Goal: Entertainment & Leisure: Browse casually

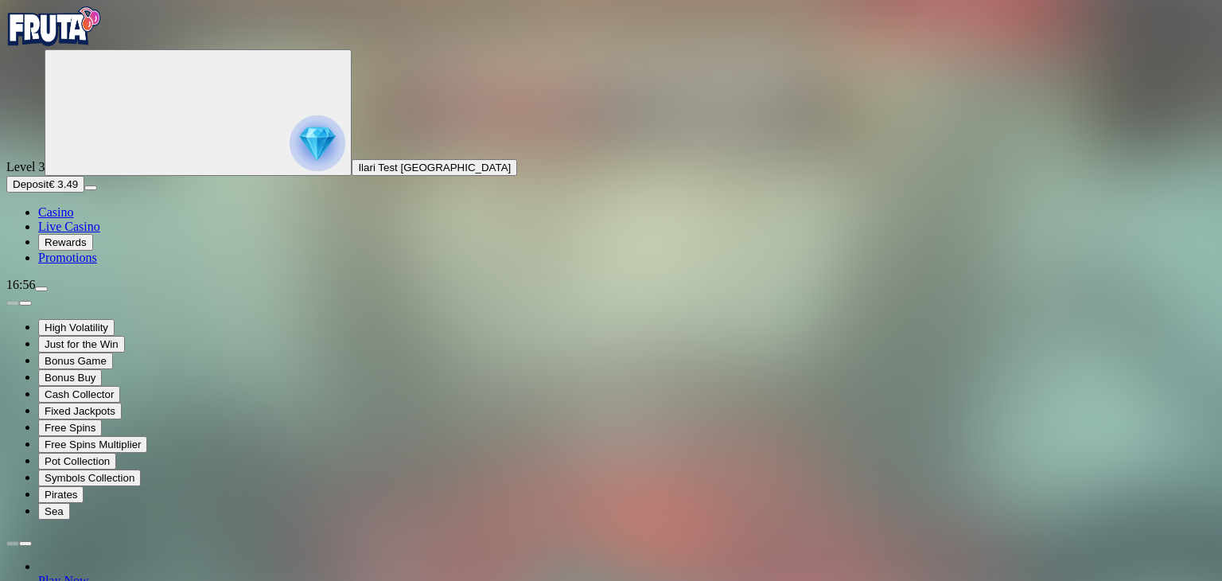
click at [73, 219] on span "Casino" at bounding box center [55, 212] width 35 height 14
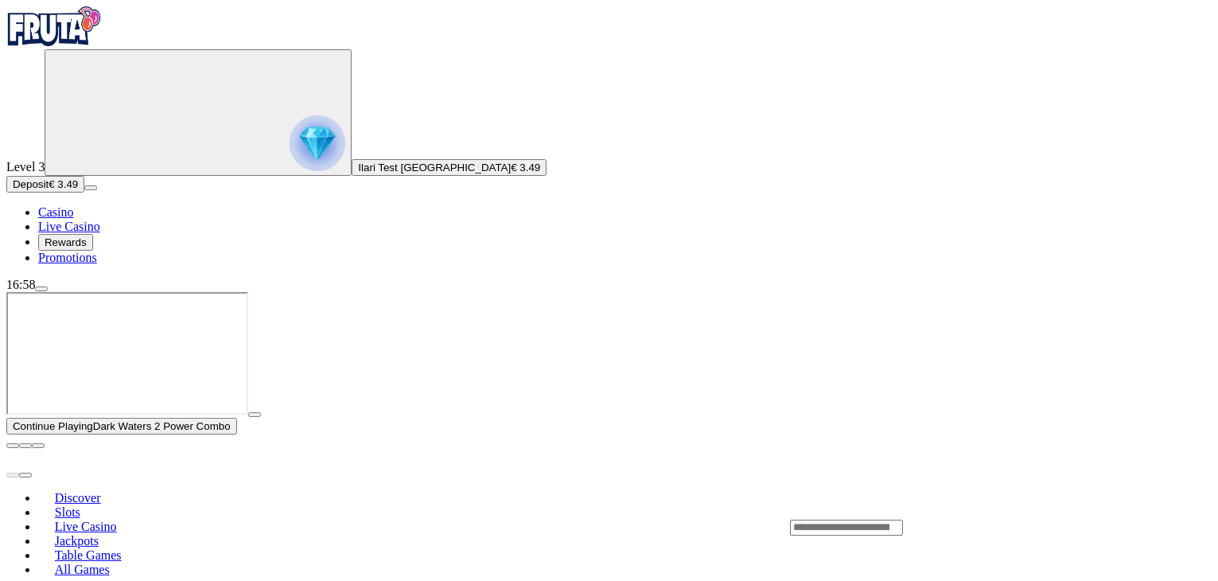
click at [41, 289] on span "menu icon" at bounding box center [41, 289] width 0 height 0
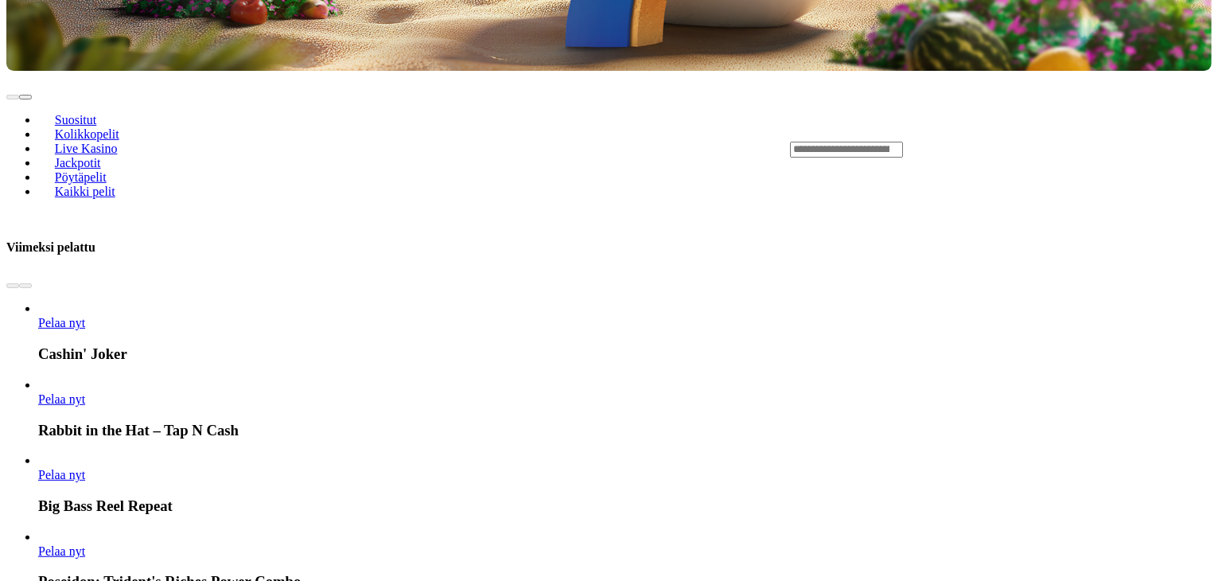
scroll to position [716, 0]
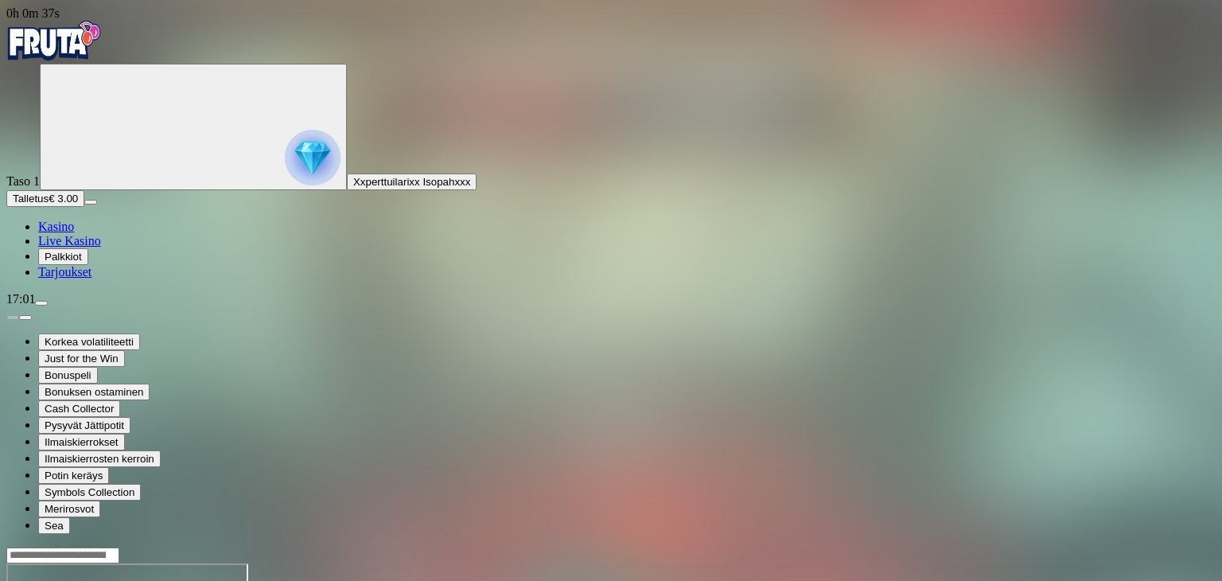
click at [119, 547] on input "Search" at bounding box center [62, 555] width 113 height 16
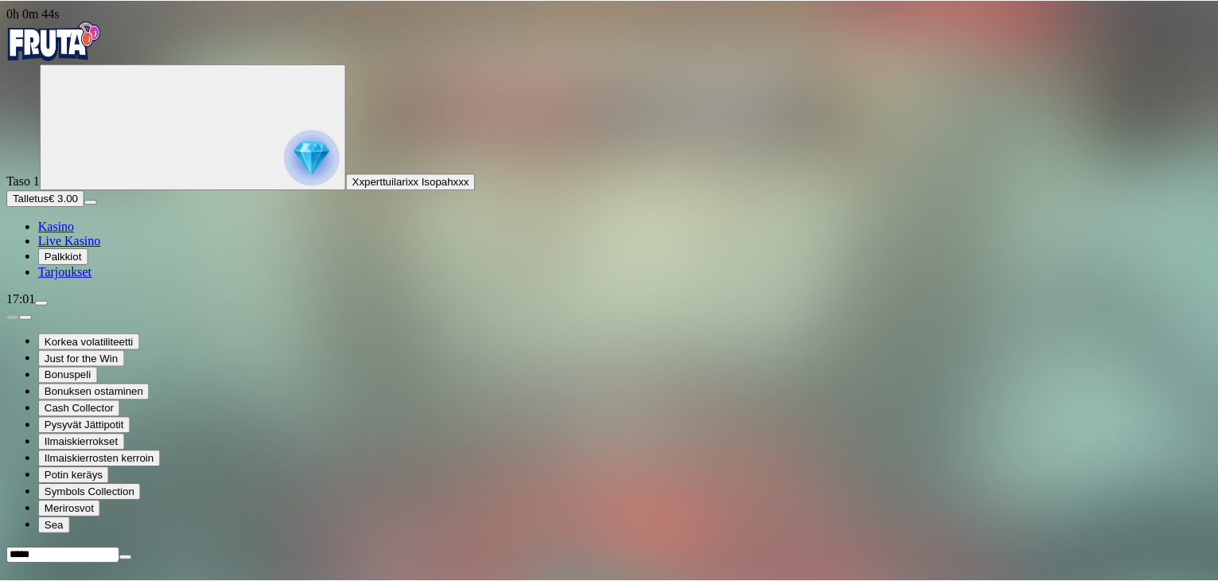
scroll to position [942, 0]
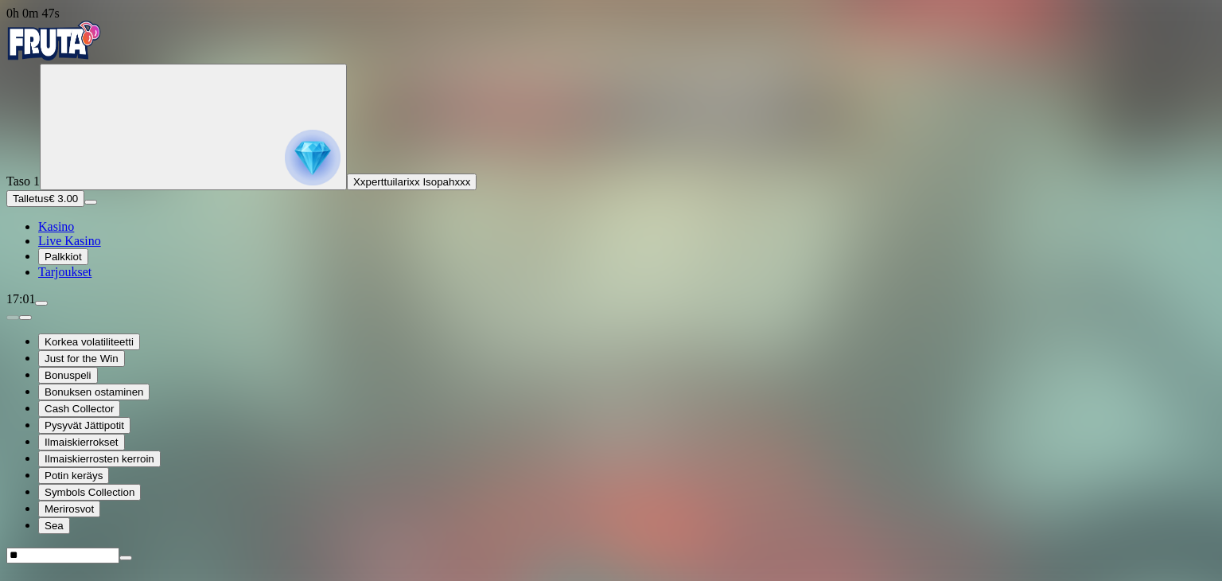
type input "*"
click at [74, 233] on span "Kasino" at bounding box center [56, 227] width 36 height 14
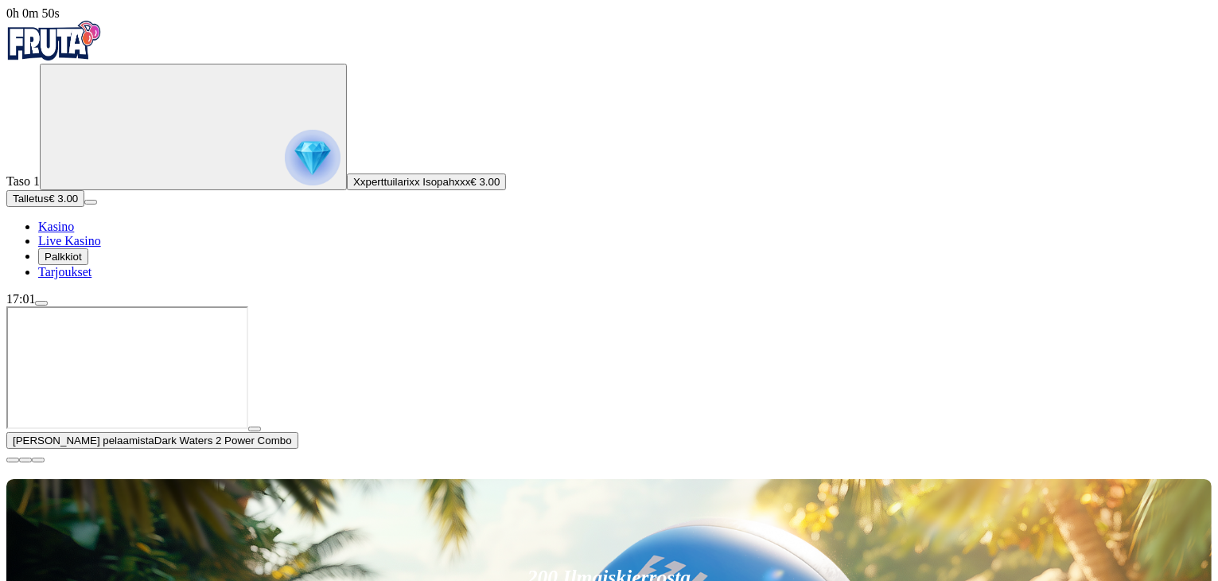
click at [13, 460] on span "close icon" at bounding box center [13, 460] width 0 height 0
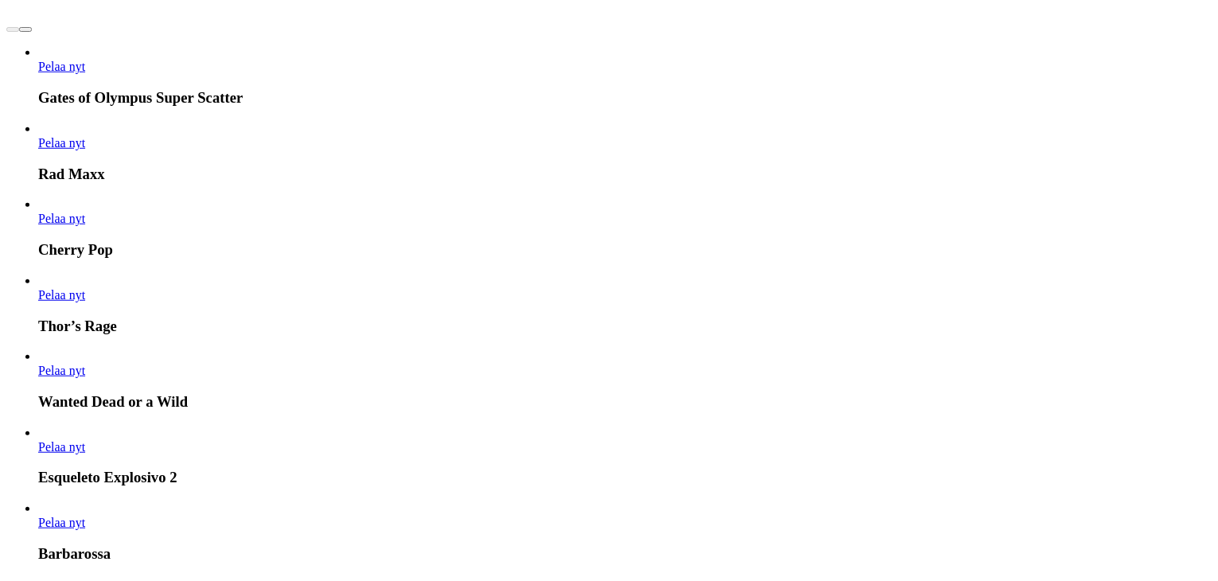
scroll to position [1591, 0]
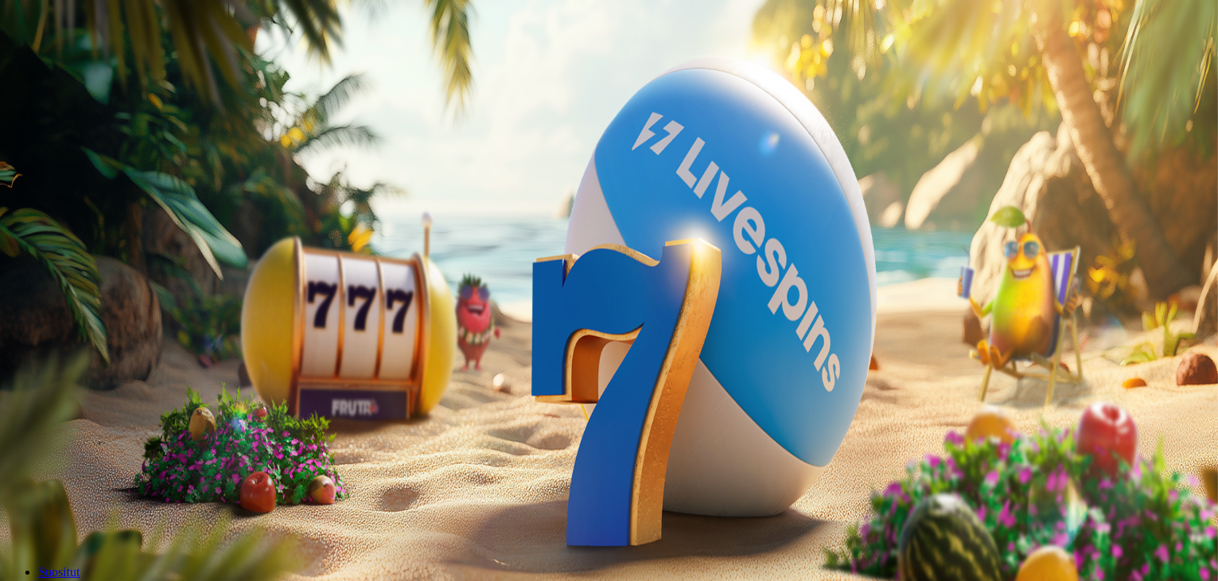
type input "******"
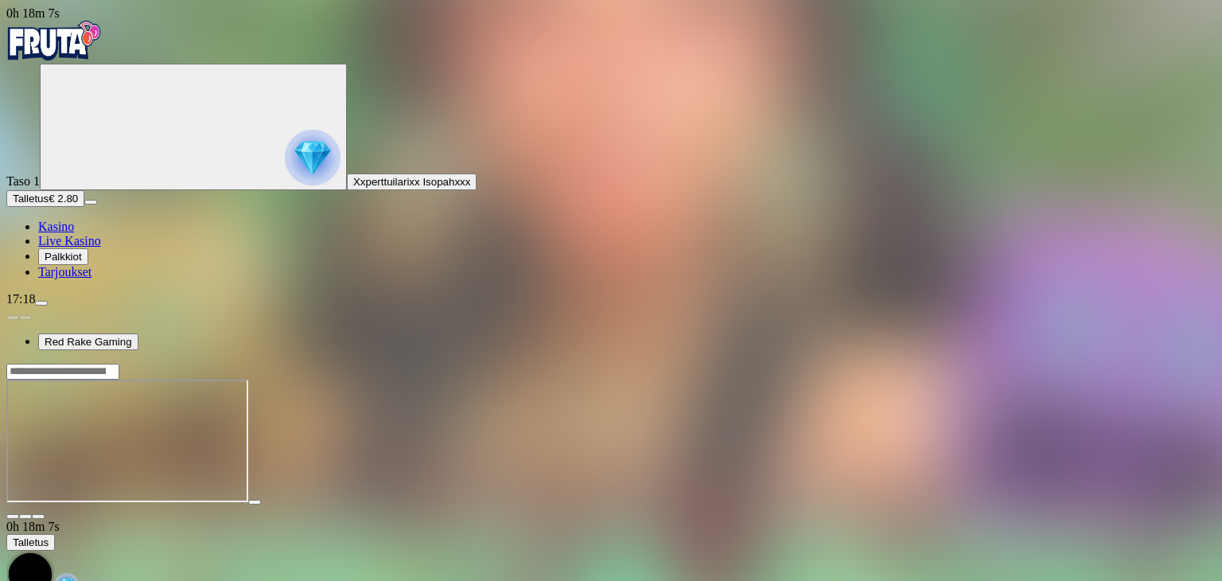
click at [74, 233] on span "Kasino" at bounding box center [56, 227] width 36 height 14
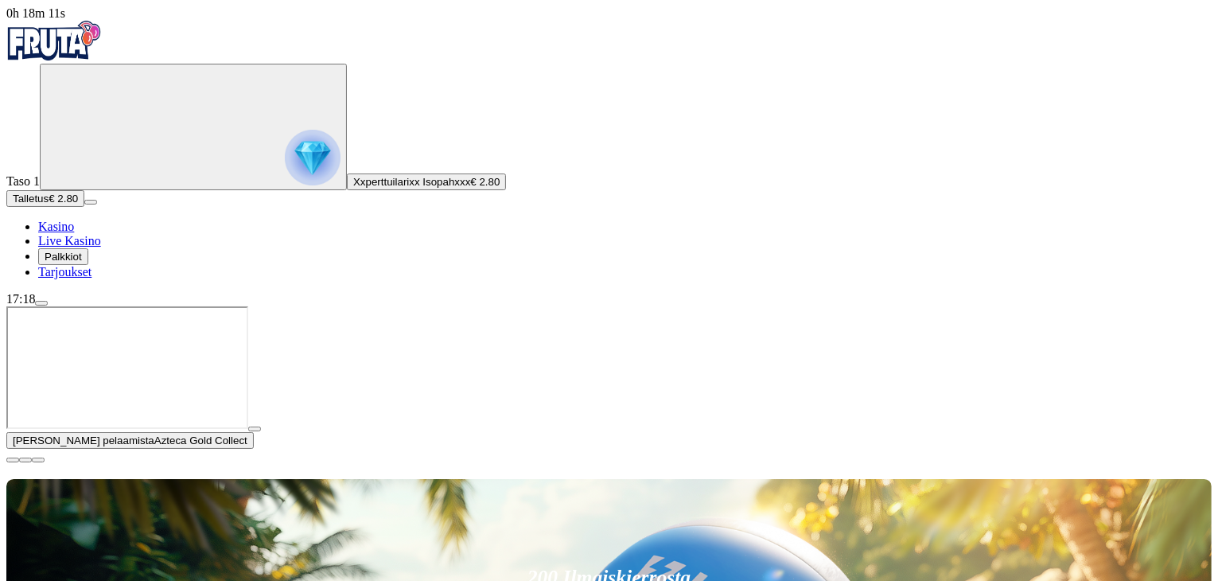
click at [13, 460] on span "close icon" at bounding box center [13, 460] width 0 height 0
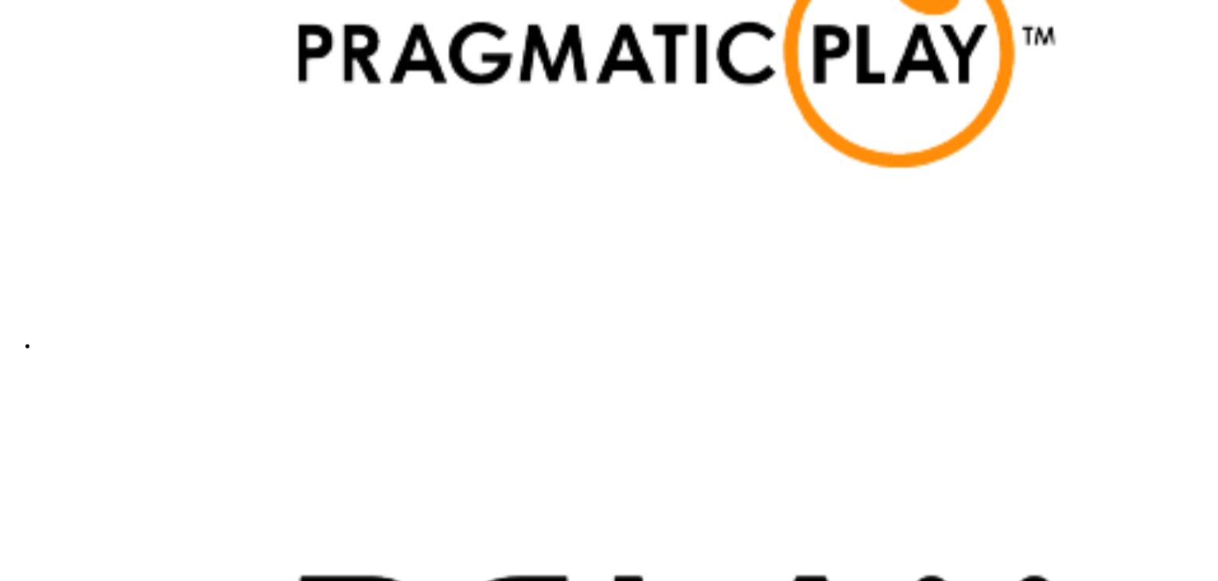
scroll to position [3499, 0]
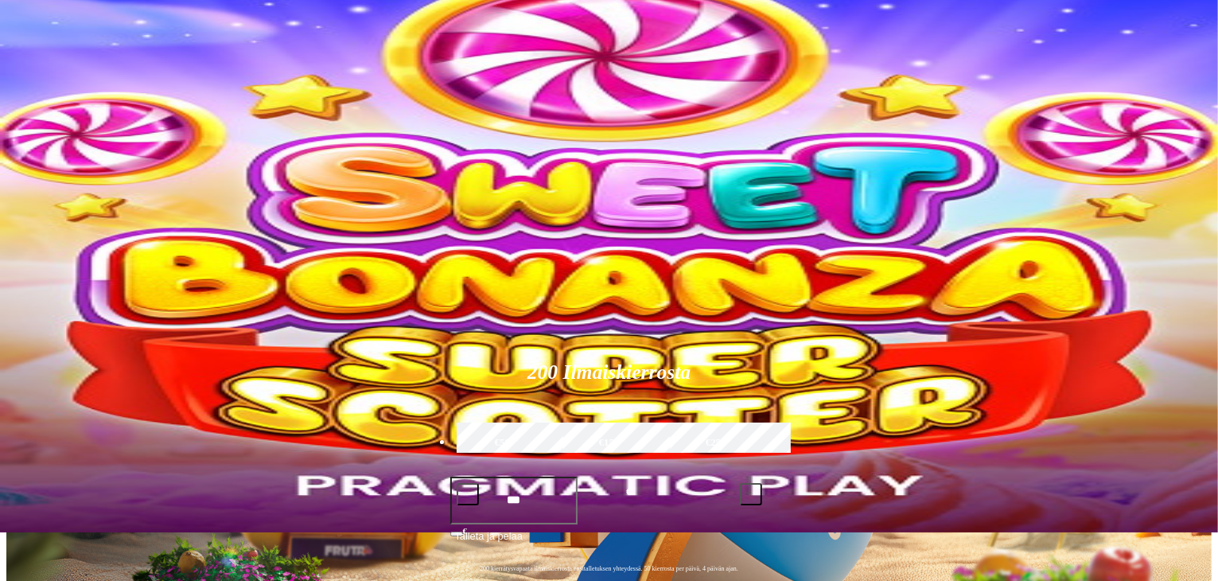
scroll to position [0, 0]
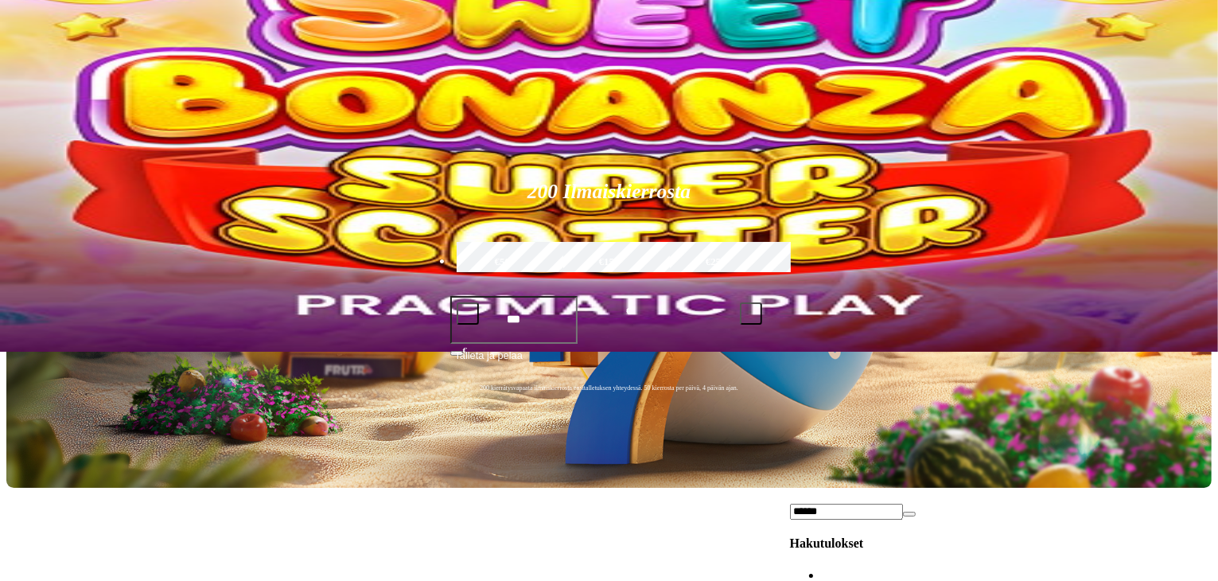
scroll to position [239, 0]
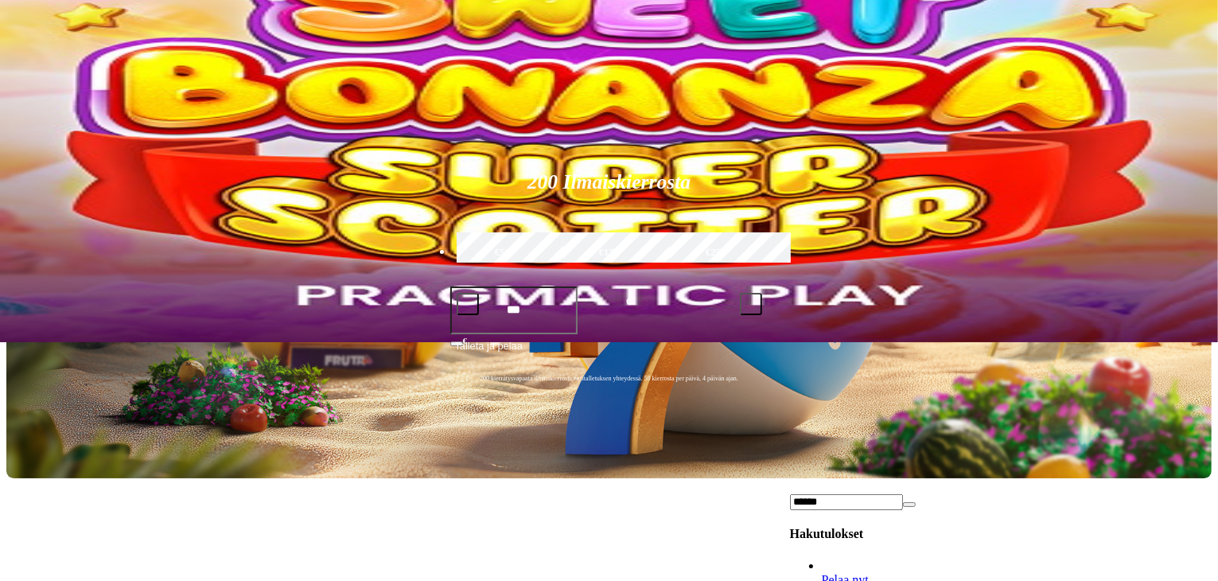
type input "******"
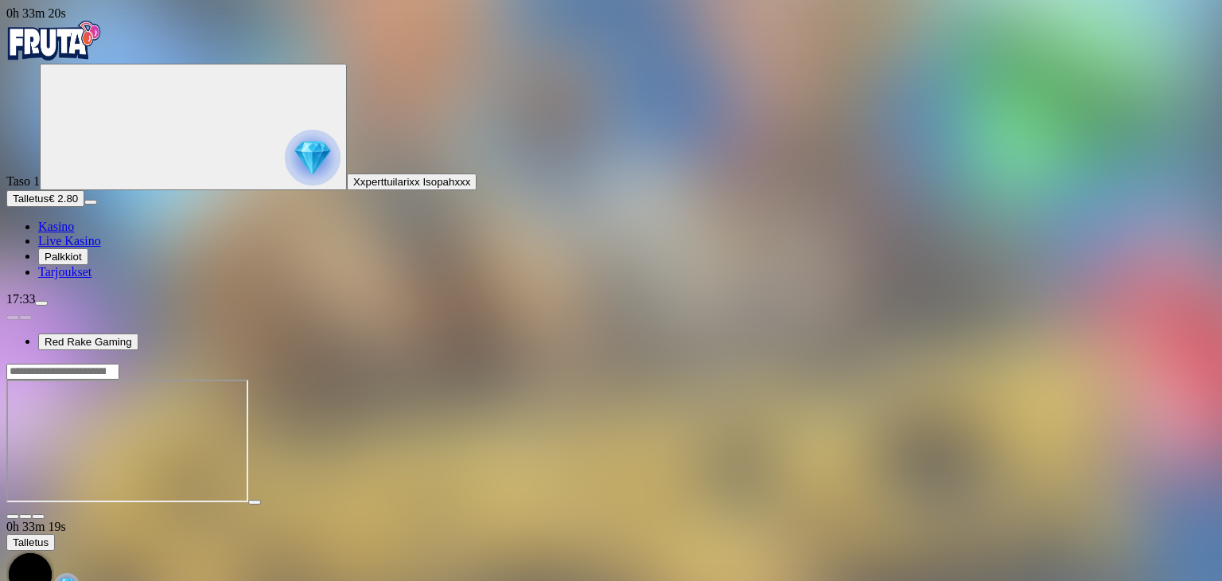
click at [74, 233] on span "Kasino" at bounding box center [56, 227] width 36 height 14
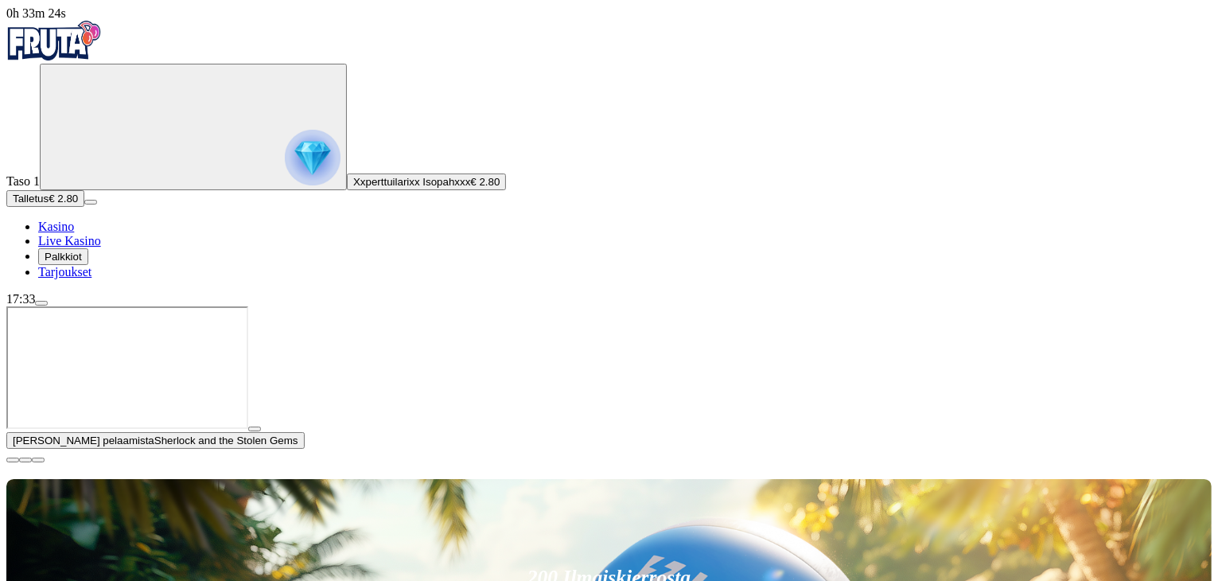
click at [13, 460] on span "close icon" at bounding box center [13, 460] width 0 height 0
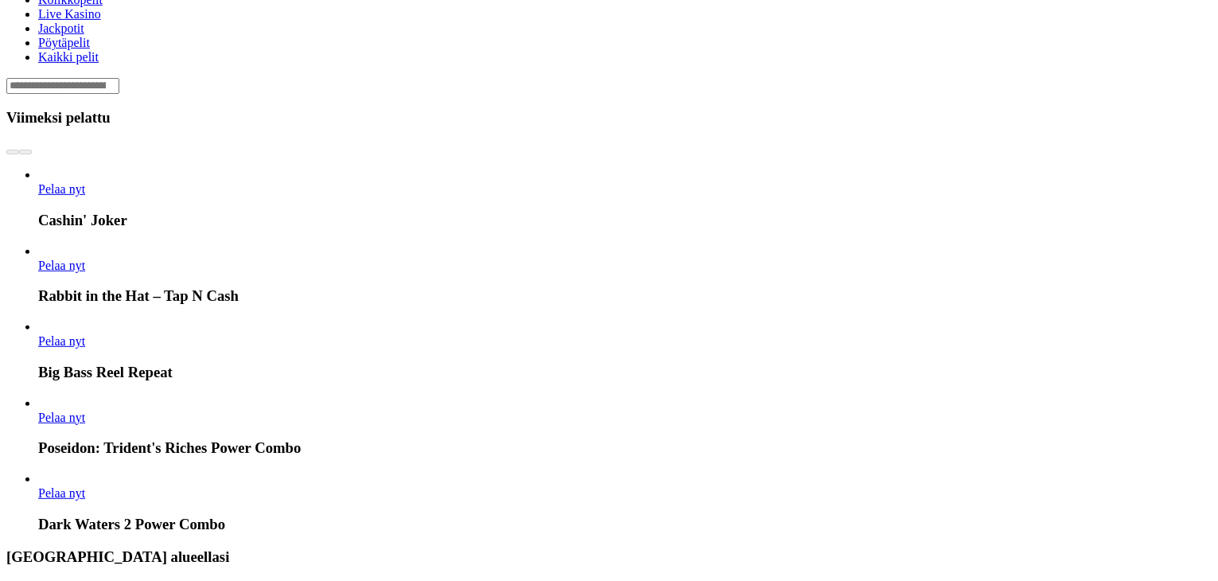
scroll to position [795, 0]
